Goal: Task Accomplishment & Management: Complete application form

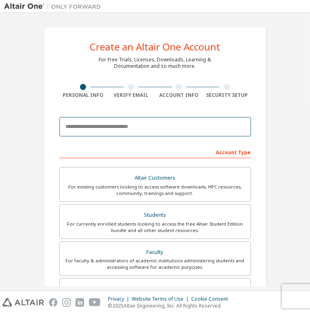
click at [92, 126] on input "email" at bounding box center [154, 126] width 191 height 19
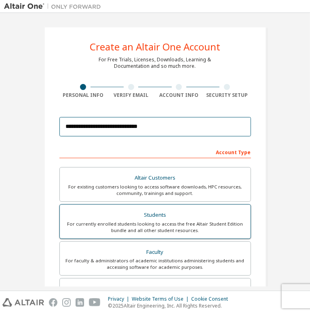
type input "**********"
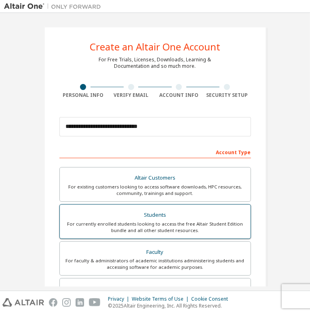
click at [195, 221] on div "For currently enrolled students looking to access the free Altair Student Editi…" at bounding box center [155, 227] width 181 height 13
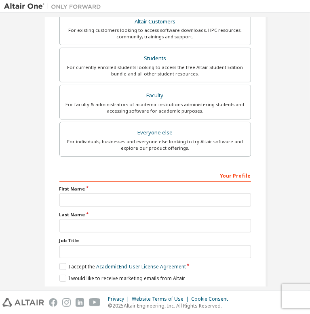
scroll to position [156, 0]
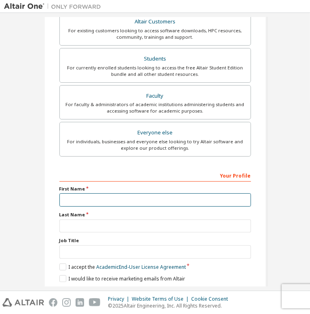
click at [117, 202] on input "text" at bounding box center [154, 199] width 191 height 13
type input "*******"
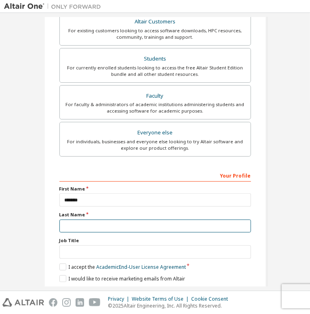
click at [204, 220] on input "text" at bounding box center [154, 226] width 191 height 13
type input "**********"
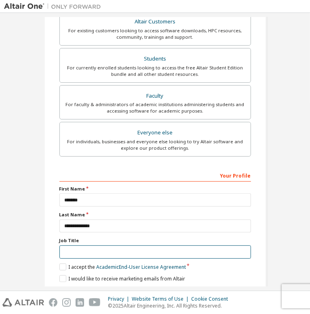
click at [100, 246] on input "text" at bounding box center [154, 252] width 191 height 13
type input "*"
type input "*******"
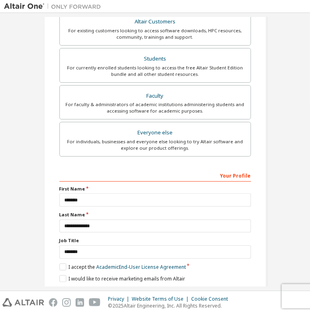
click at [146, 287] on div "Next" at bounding box center [154, 293] width 191 height 12
click at [65, 264] on label "I accept the Academic End-User License Agreement" at bounding box center [122, 267] width 126 height 7
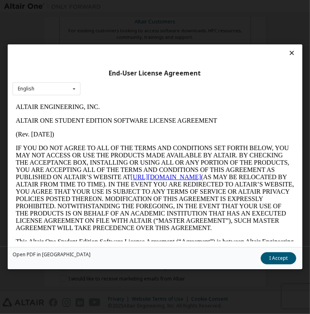
scroll to position [0, 0]
click at [80, 84] on div "English English" at bounding box center [47, 88] width 68 height 13
click at [80, 96] on div "English" at bounding box center [46, 101] width 67 height 13
click at [288, 50] on icon at bounding box center [292, 52] width 8 height 7
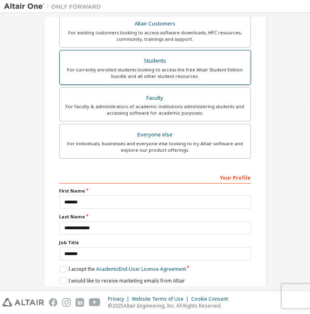
scroll to position [156, 0]
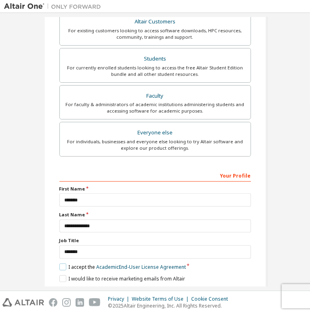
click at [62, 264] on label "I accept the Academic End-User License Agreement" at bounding box center [122, 267] width 126 height 7
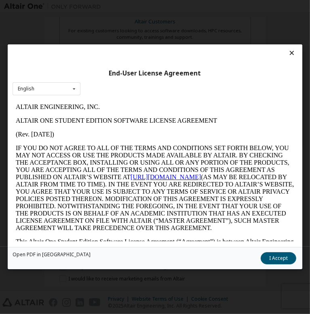
scroll to position [0, 0]
click at [261, 262] on button "I Accept" at bounding box center [279, 259] width 36 height 12
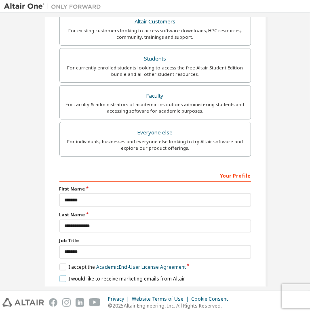
click at [61, 275] on label "I would like to receive marketing emails from Altair" at bounding box center [122, 278] width 126 height 7
click at [156, 287] on button "Next" at bounding box center [154, 293] width 42 height 12
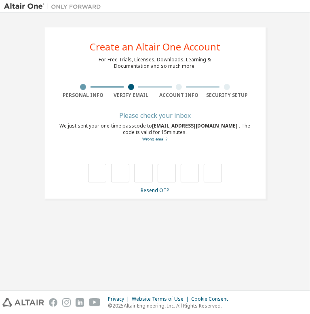
type input "*"
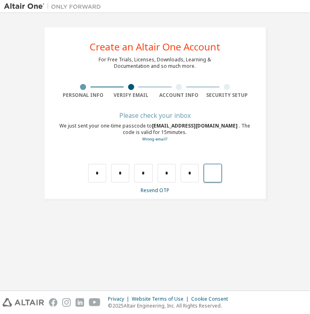
type input "*"
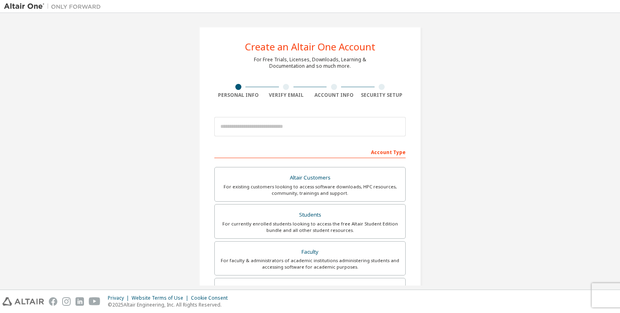
click at [31, 5] on img at bounding box center [54, 6] width 101 height 8
